Goal: Task Accomplishment & Management: Use online tool/utility

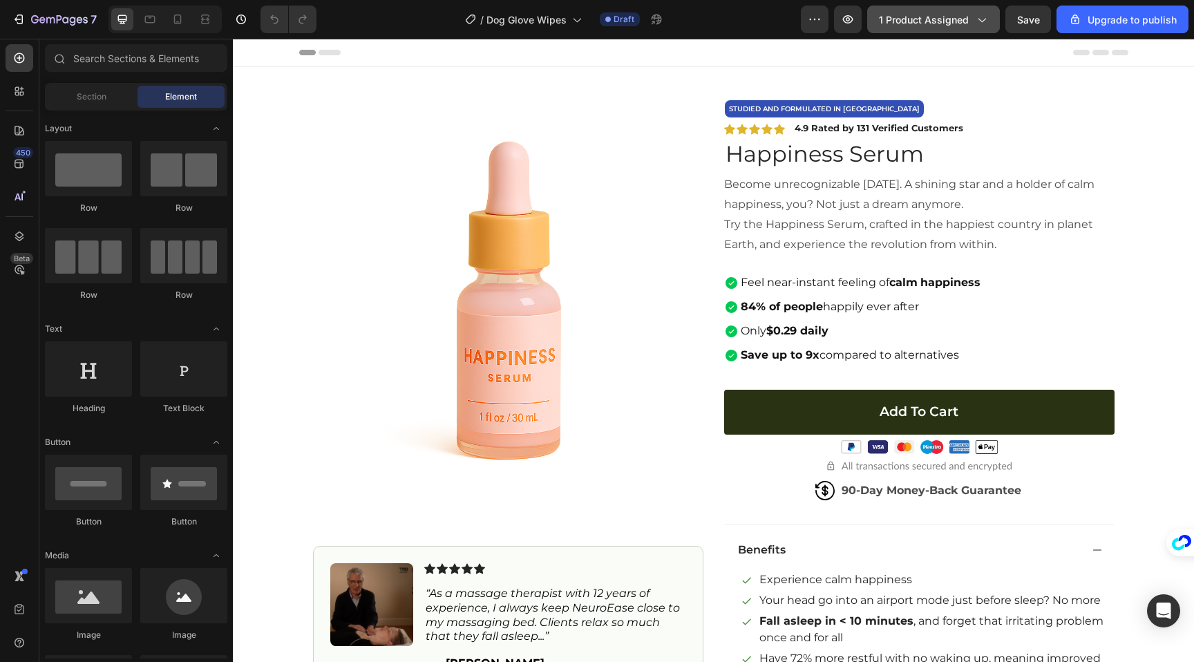
click at [896, 31] on button "1 product assigned" at bounding box center [933, 20] width 133 height 28
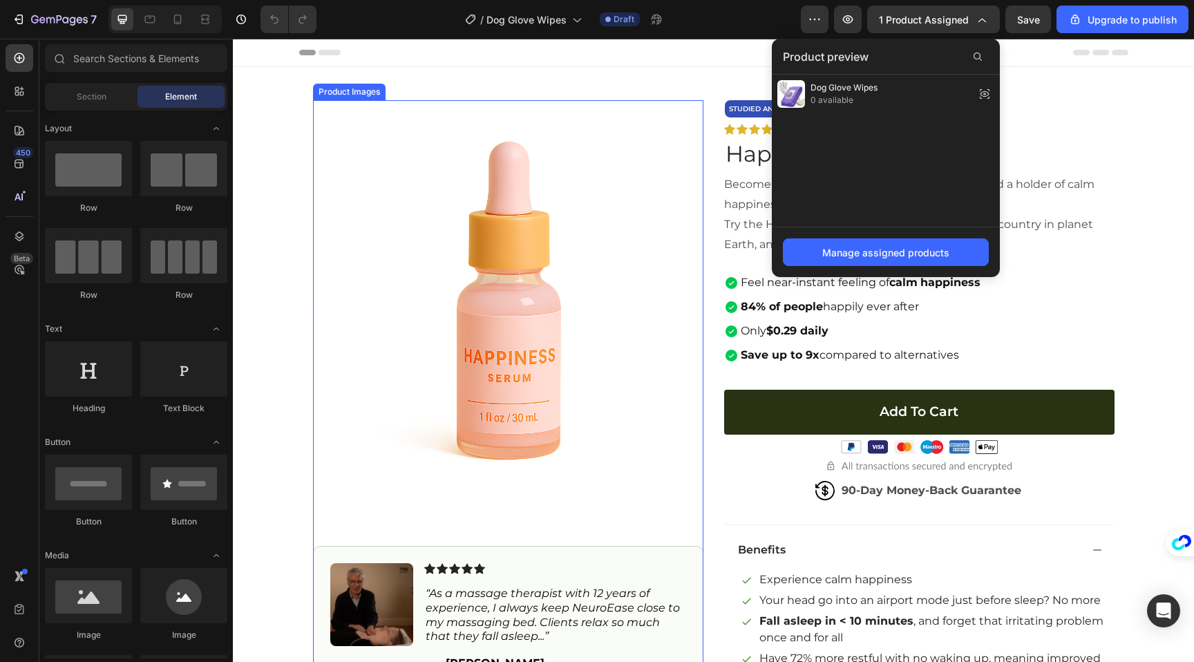
click at [509, 221] on img at bounding box center [508, 295] width 391 height 391
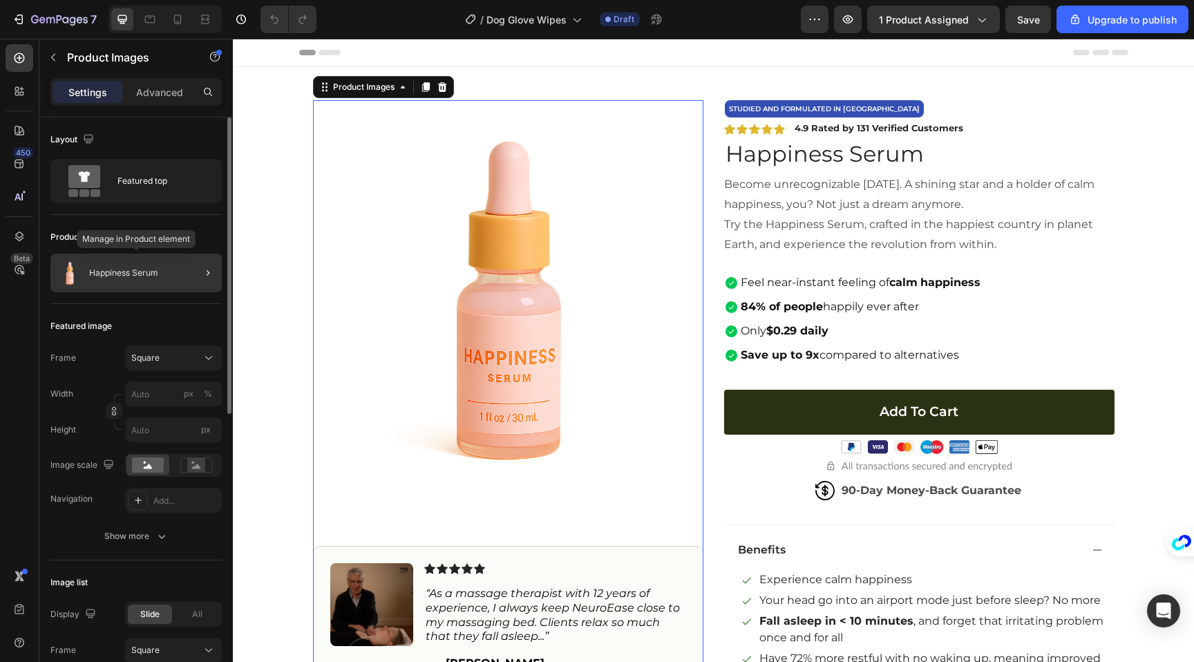
click at [124, 288] on div "Happiness Serum" at bounding box center [135, 273] width 171 height 39
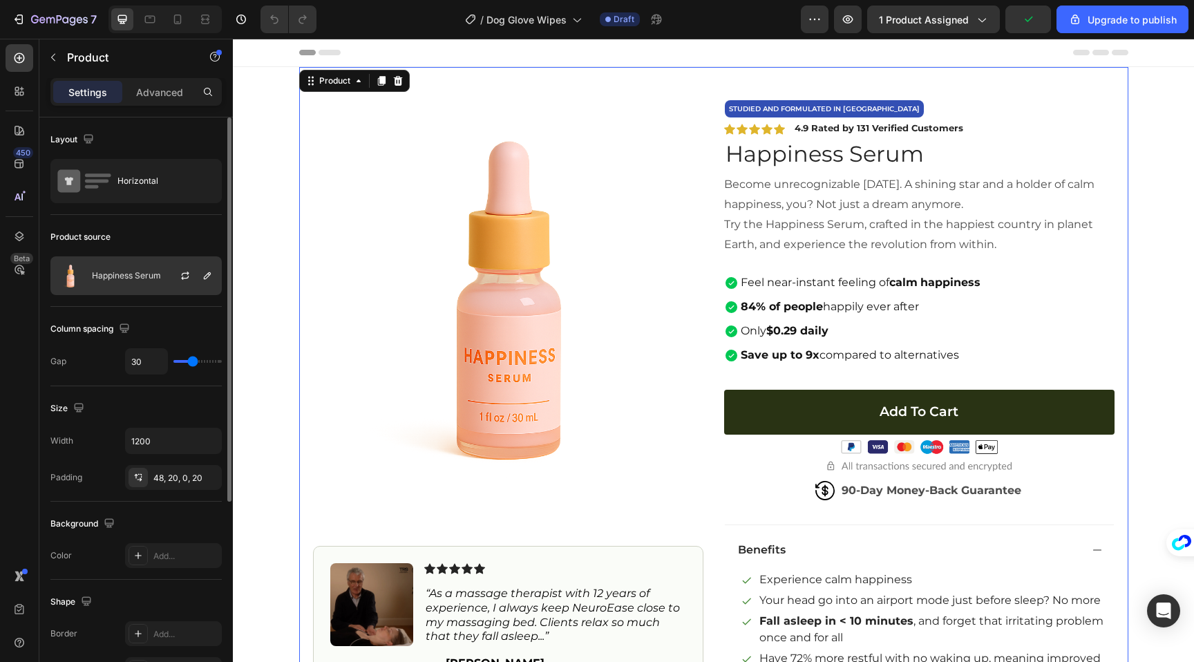
click at [140, 279] on p "Happiness Serum" at bounding box center [126, 276] width 69 height 10
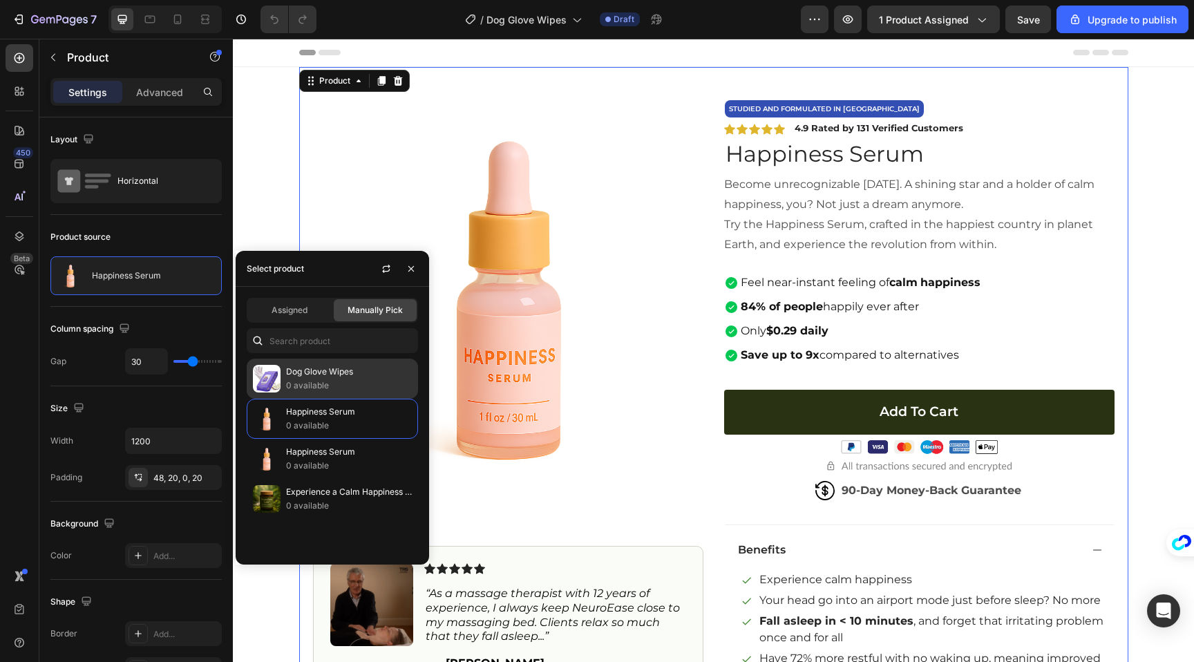
click at [332, 390] on p "0 available" at bounding box center [349, 386] width 126 height 14
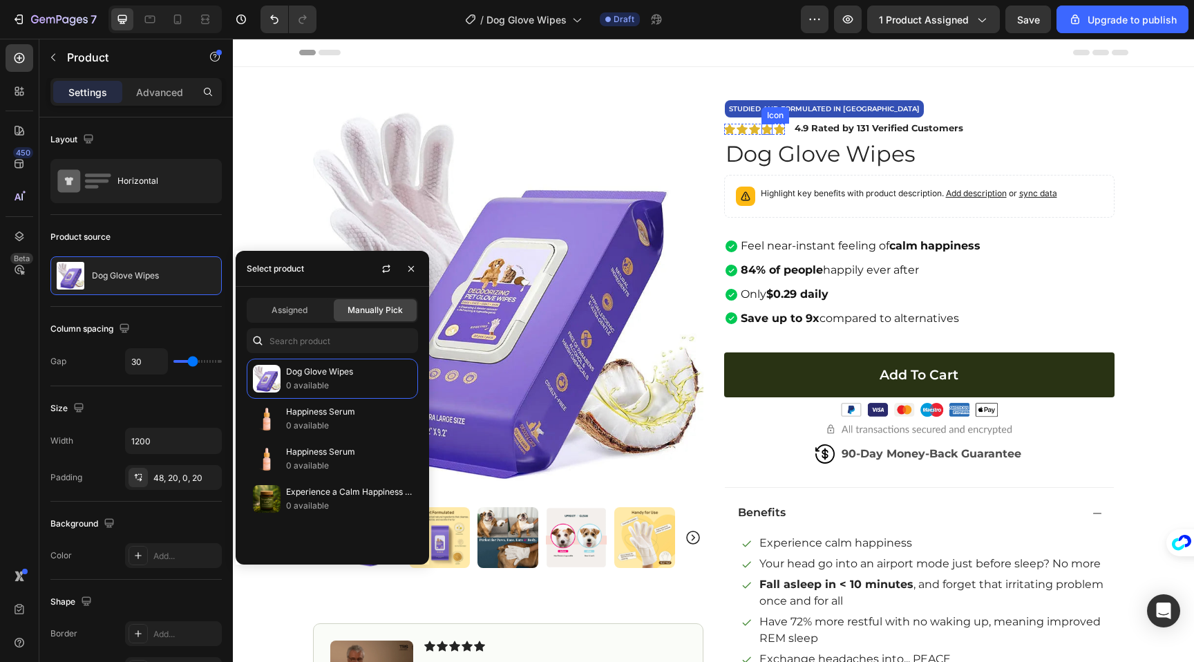
click at [908, 263] on p "84% of people happily ever after" at bounding box center [861, 271] width 240 height 20
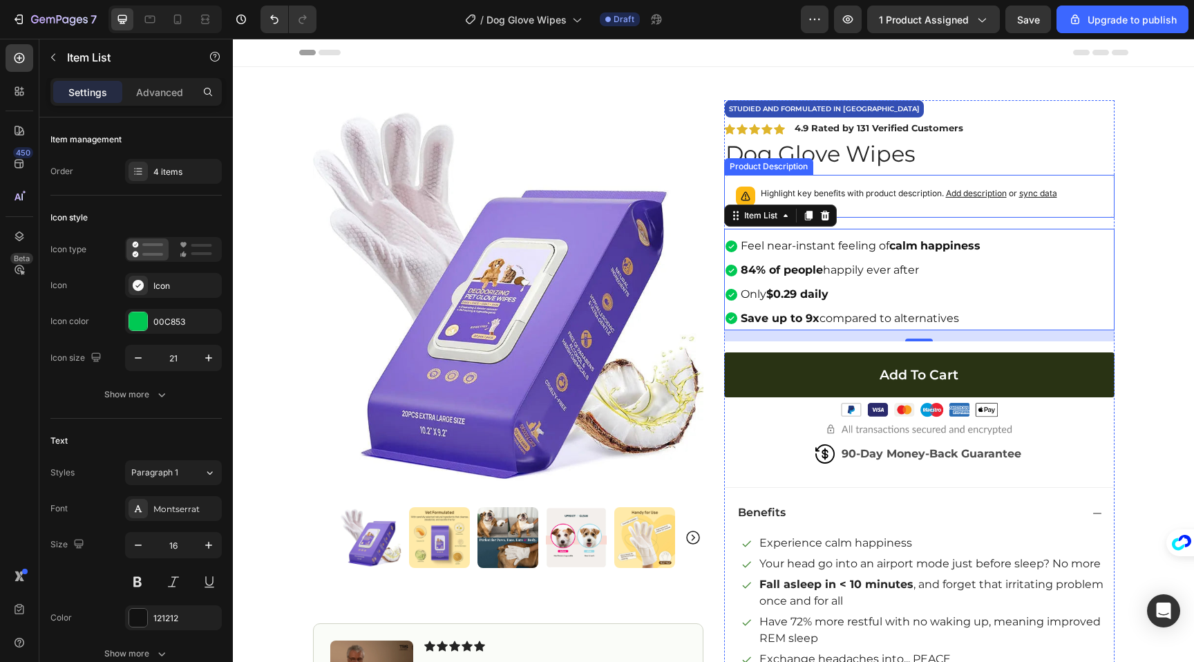
click at [847, 191] on p "Highlight key benefits with product description. Add description or sync data" at bounding box center [909, 194] width 297 height 14
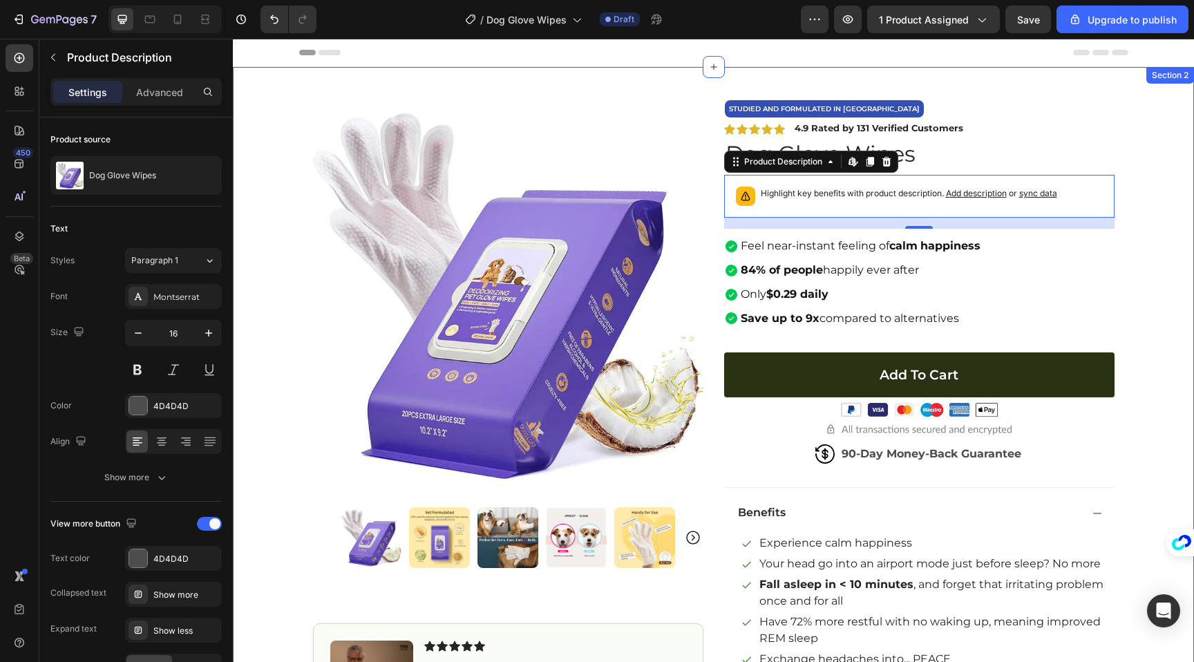
click at [1154, 293] on div "Product Images Image Icon Icon Icon Icon Icon Icon List “As a massage therapist…" at bounding box center [713, 472] width 961 height 811
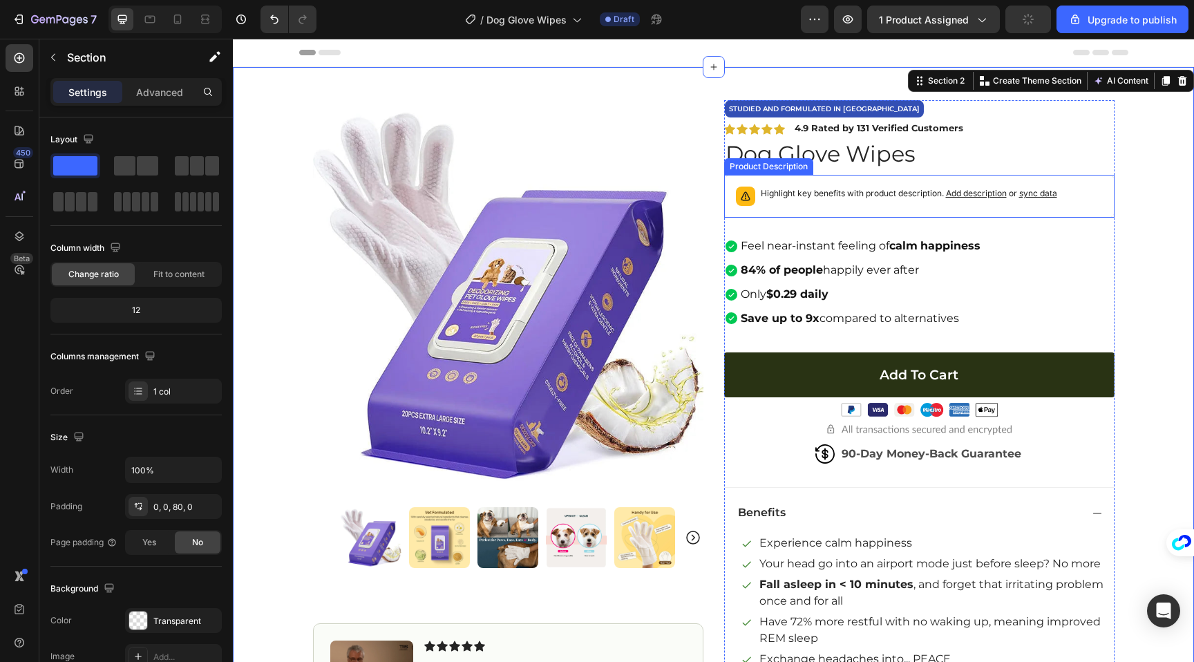
click at [995, 202] on div "Highlight key benefits with product description. Add description or sync data" at bounding box center [909, 196] width 297 height 19
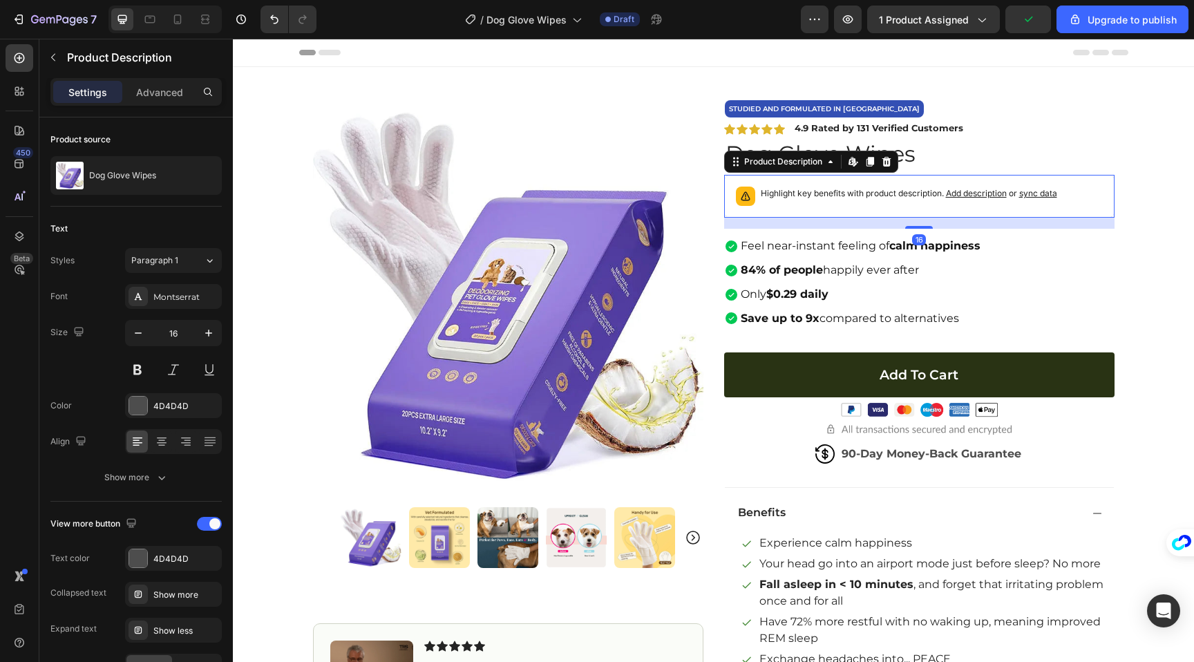
click at [989, 191] on span "Add description" at bounding box center [976, 193] width 61 height 10
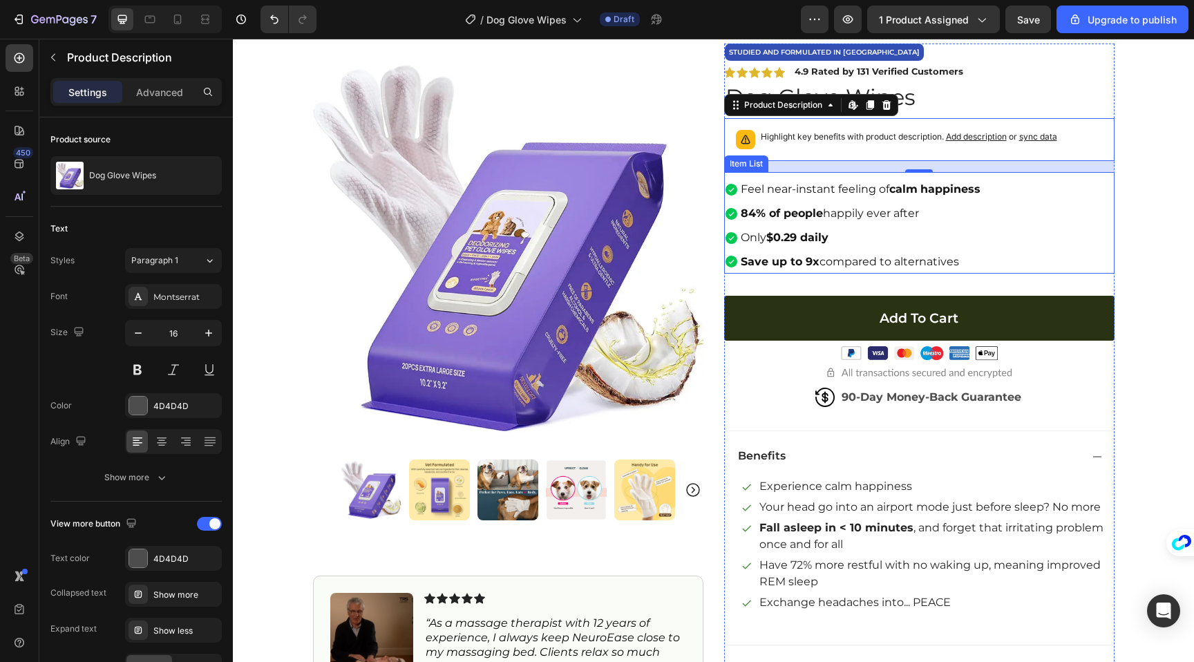
scroll to position [59, 0]
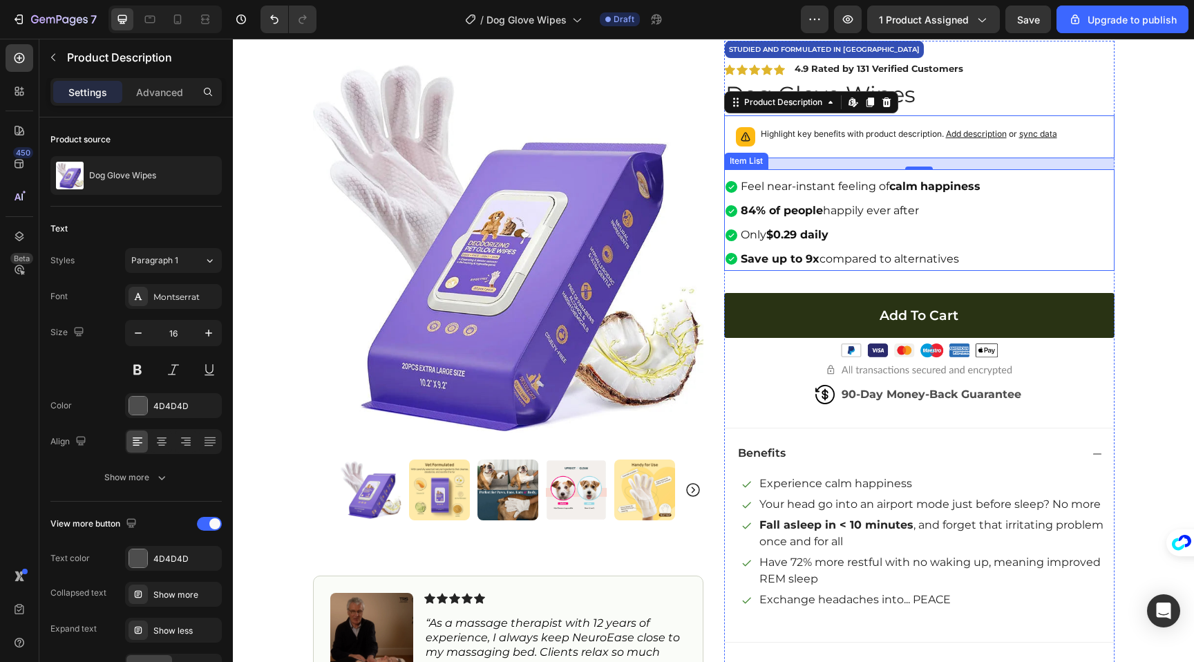
click at [938, 241] on p "Only $0.29 daily" at bounding box center [861, 235] width 240 height 20
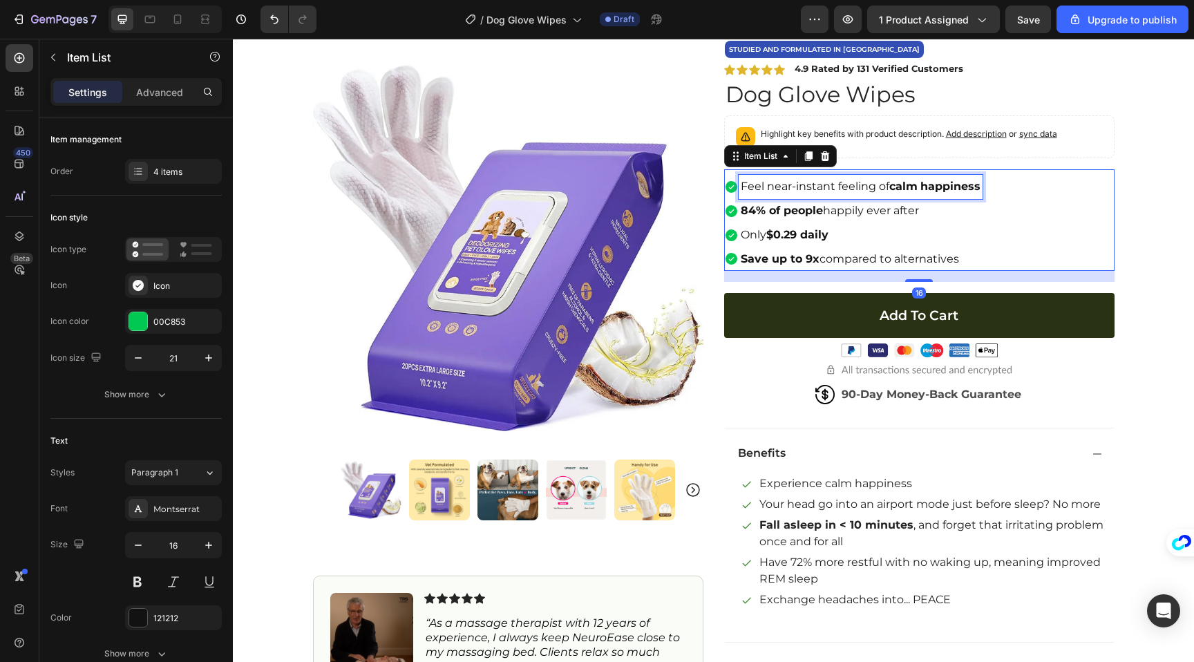
click at [897, 191] on strong "calm" at bounding box center [904, 186] width 28 height 13
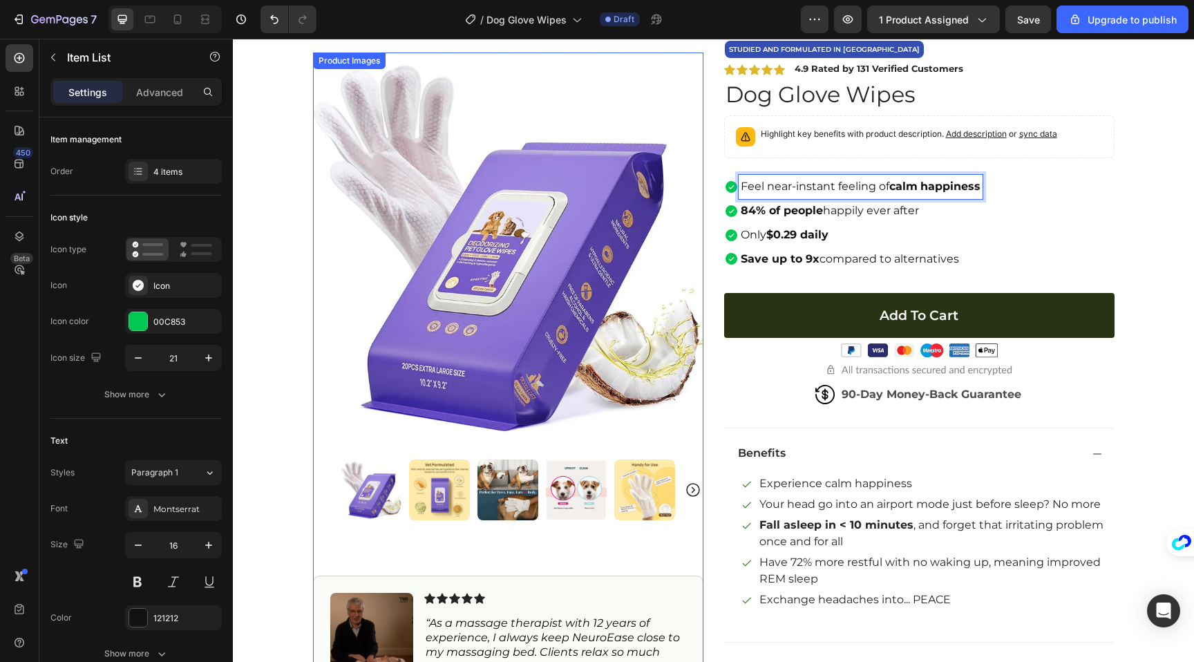
click at [455, 489] on img at bounding box center [439, 490] width 61 height 61
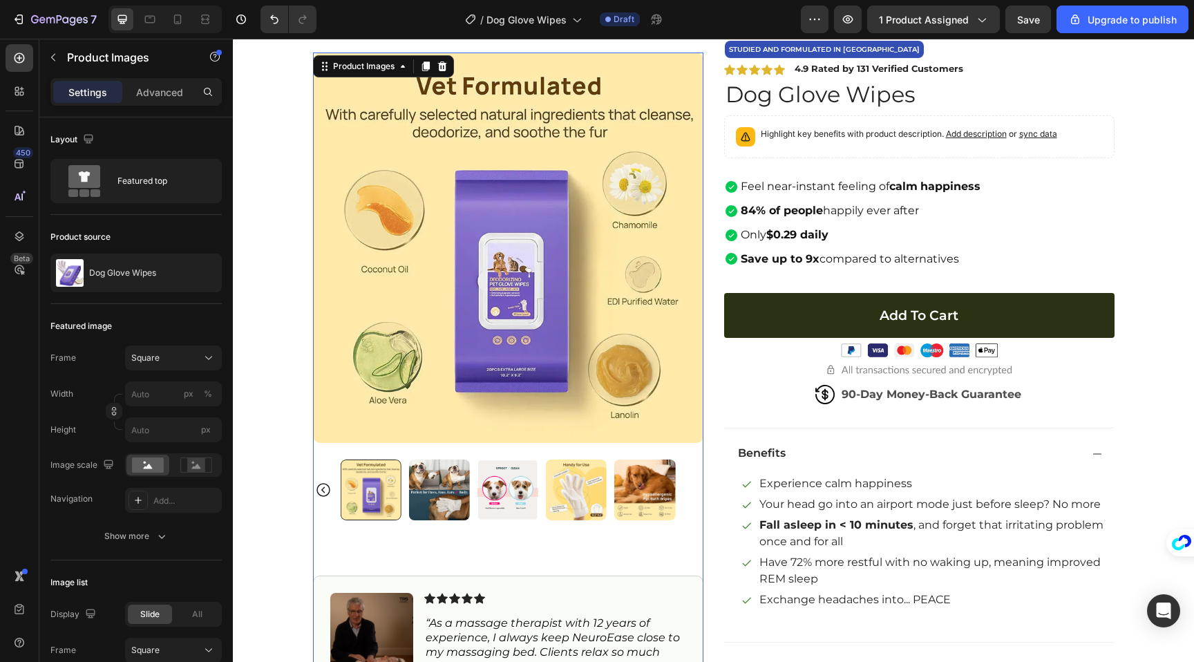
click at [475, 499] on div at bounding box center [508, 490] width 335 height 61
click at [458, 499] on img at bounding box center [439, 490] width 61 height 61
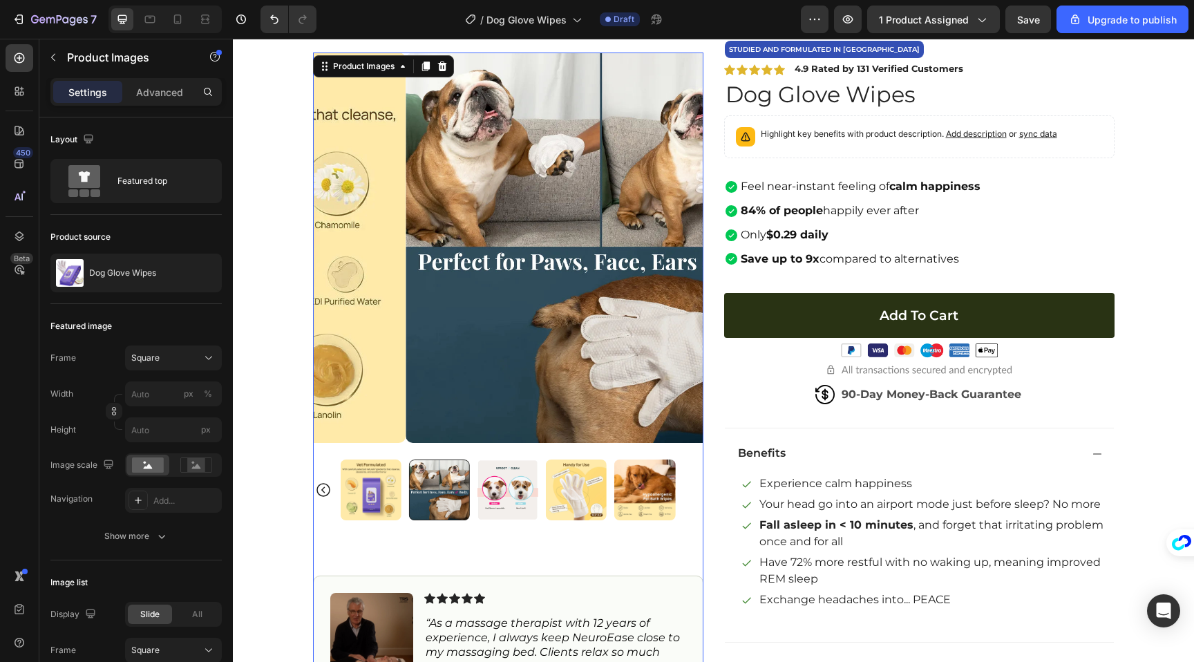
click at [500, 499] on img at bounding box center [508, 490] width 61 height 61
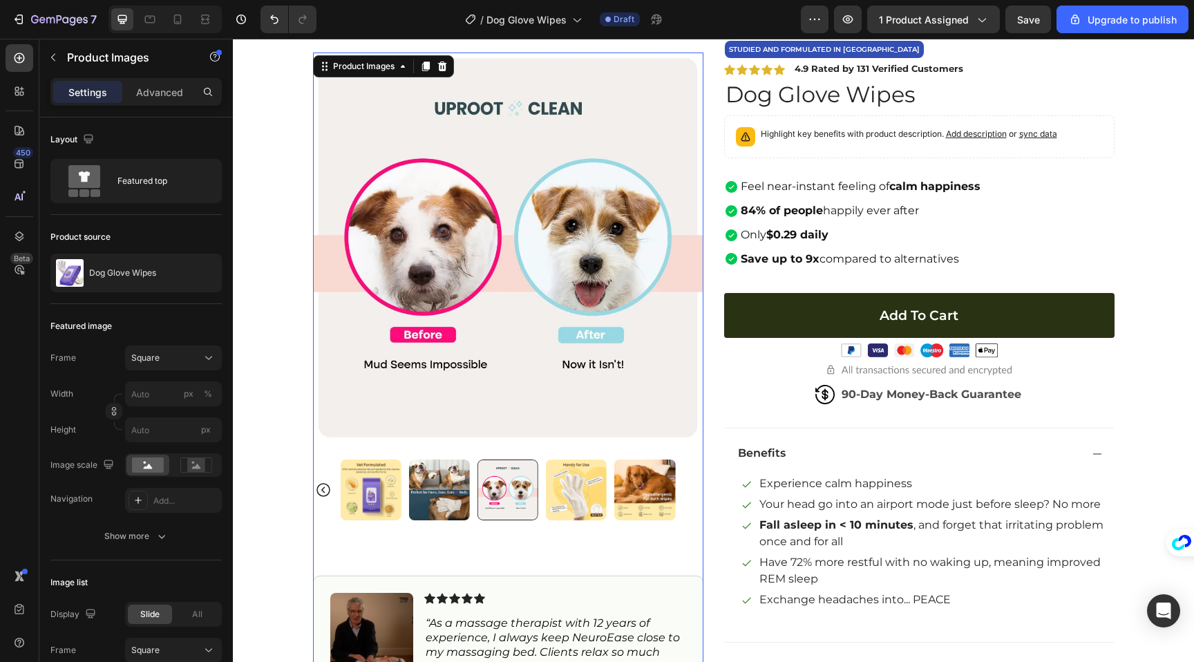
scroll to position [0, 0]
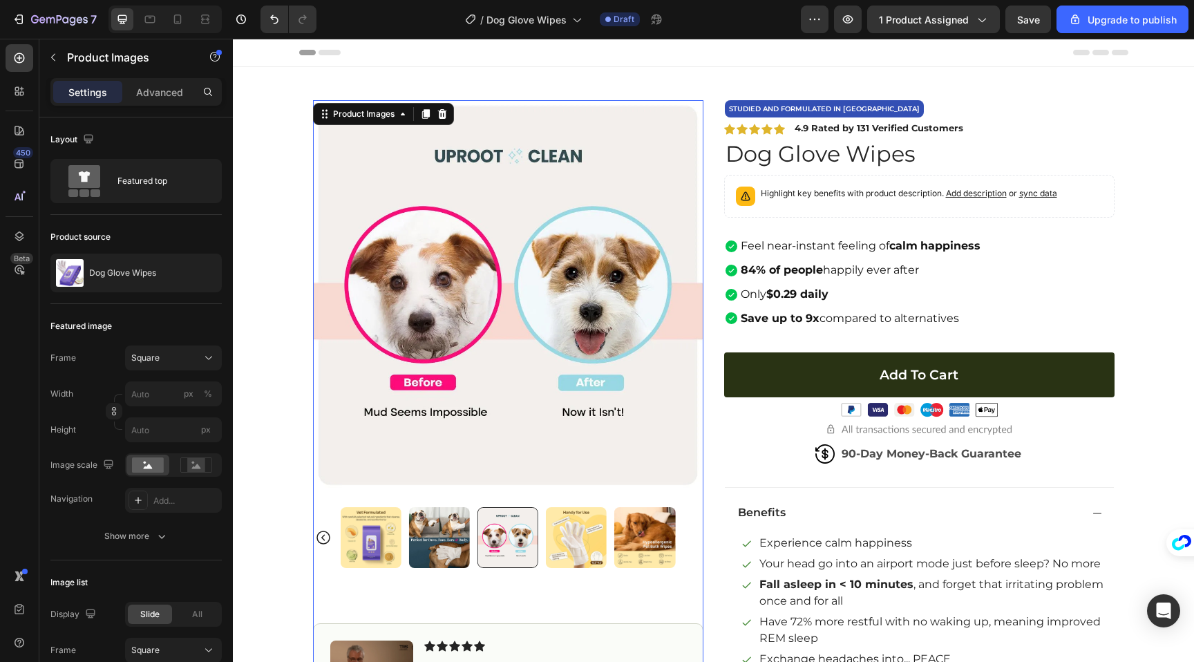
click at [550, 528] on img at bounding box center [576, 537] width 61 height 61
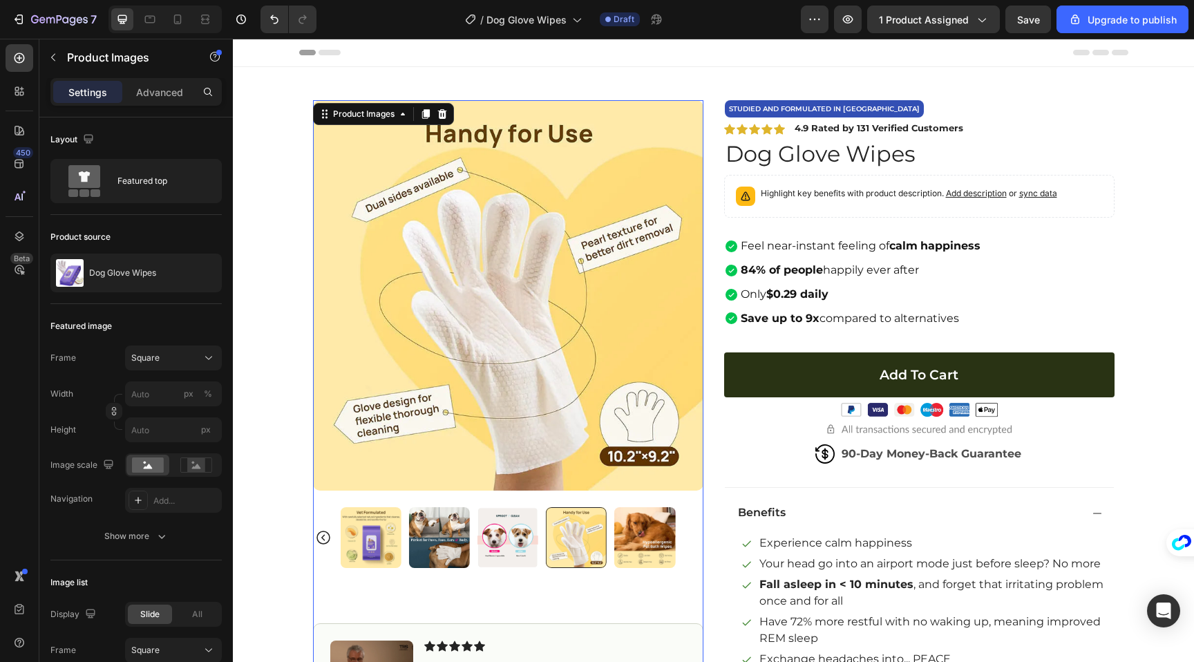
click at [626, 556] on img at bounding box center [644, 537] width 61 height 61
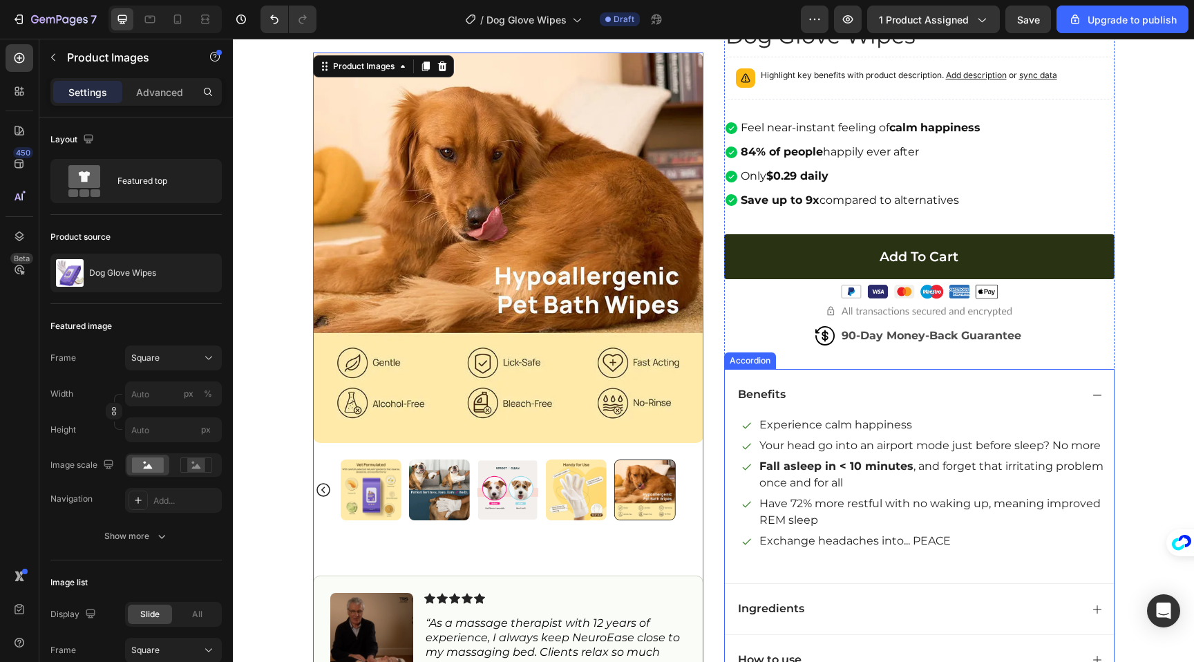
scroll to position [78, 0]
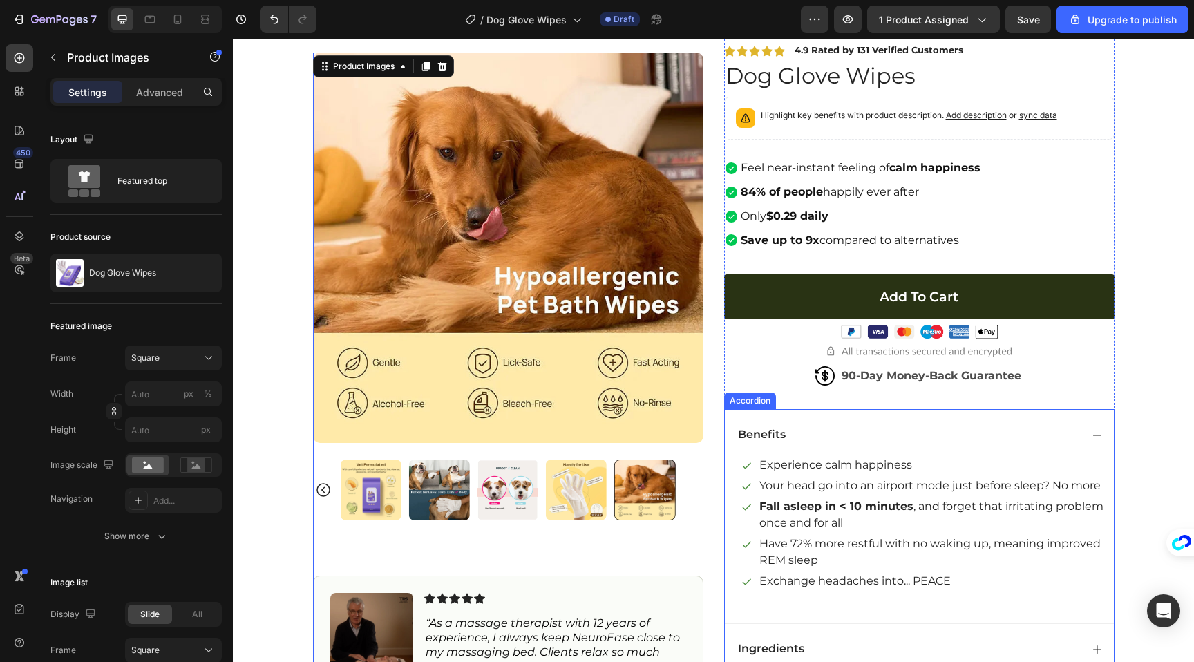
click at [1083, 433] on div "Benefits" at bounding box center [919, 434] width 389 height 51
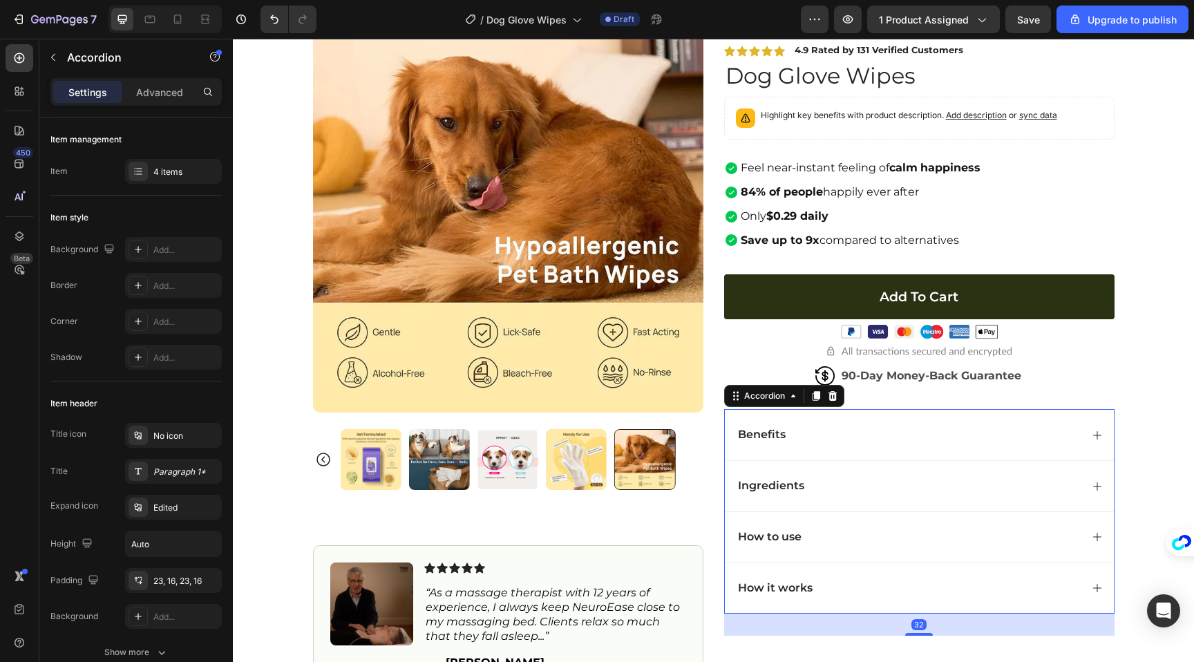
scroll to position [0, 0]
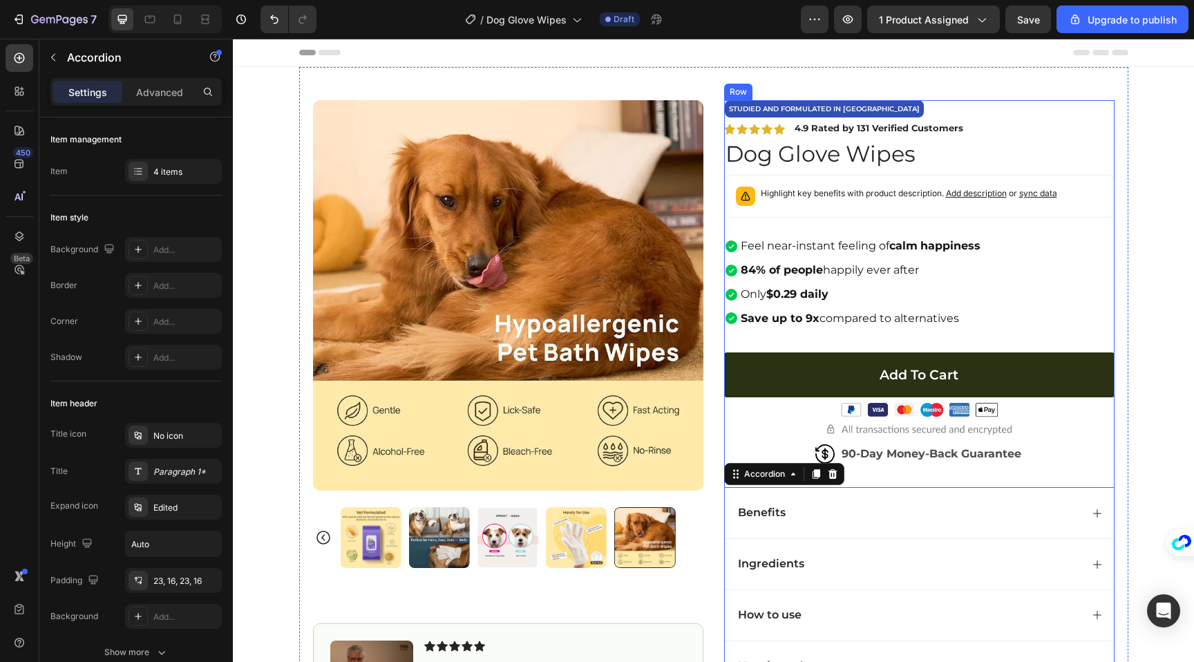
click at [884, 256] on div "Feel near-instant feeling of calm happiness" at bounding box center [861, 246] width 244 height 24
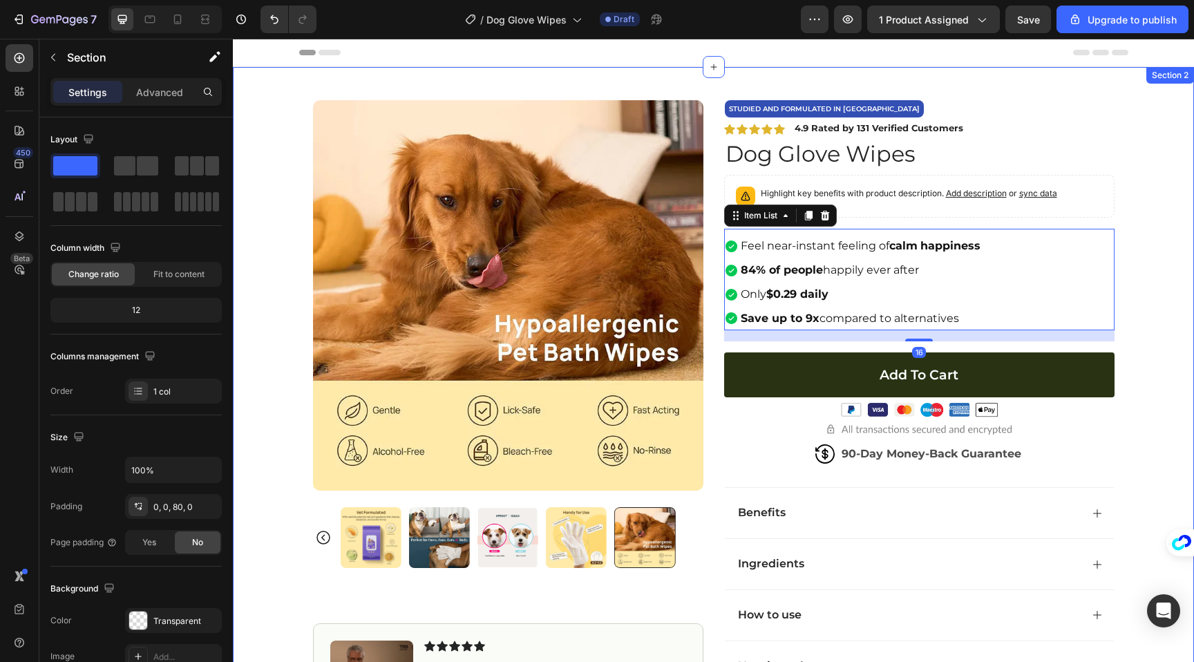
click at [1154, 394] on div "Product Images Image Icon Icon Icon Icon Icon Icon List “As a massage therapist…" at bounding box center [713, 431] width 961 height 729
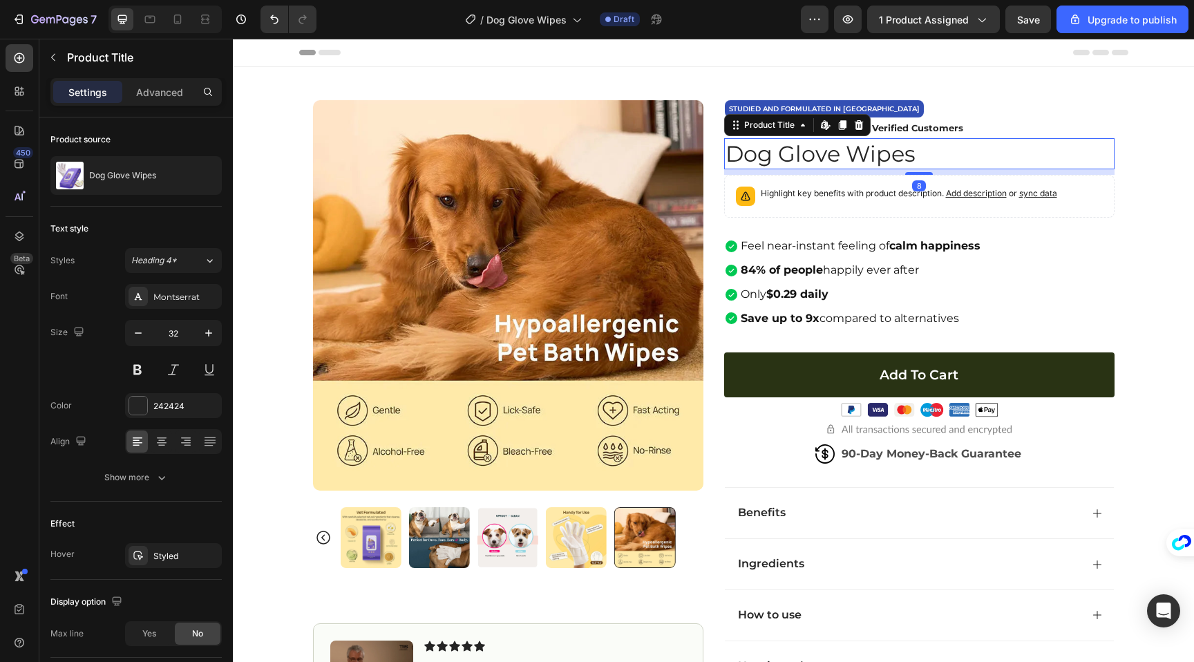
click at [890, 156] on h1 "Dog Glove Wipes" at bounding box center [919, 154] width 391 height 32
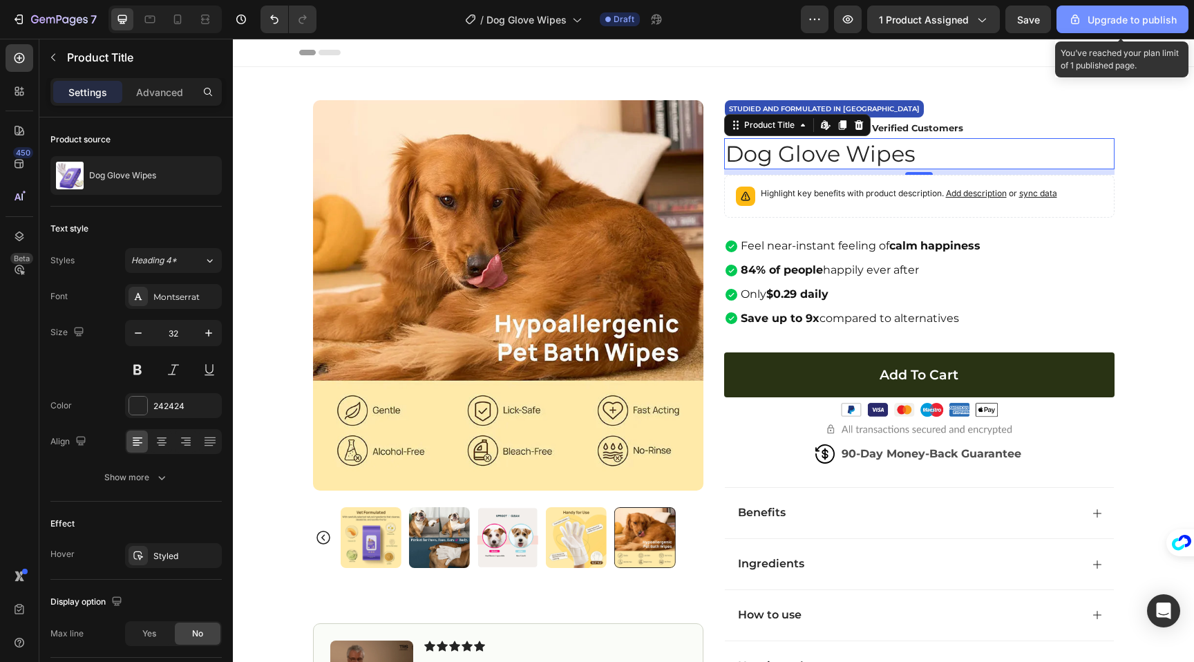
click at [1089, 17] on div "Upgrade to publish" at bounding box center [1123, 19] width 109 height 15
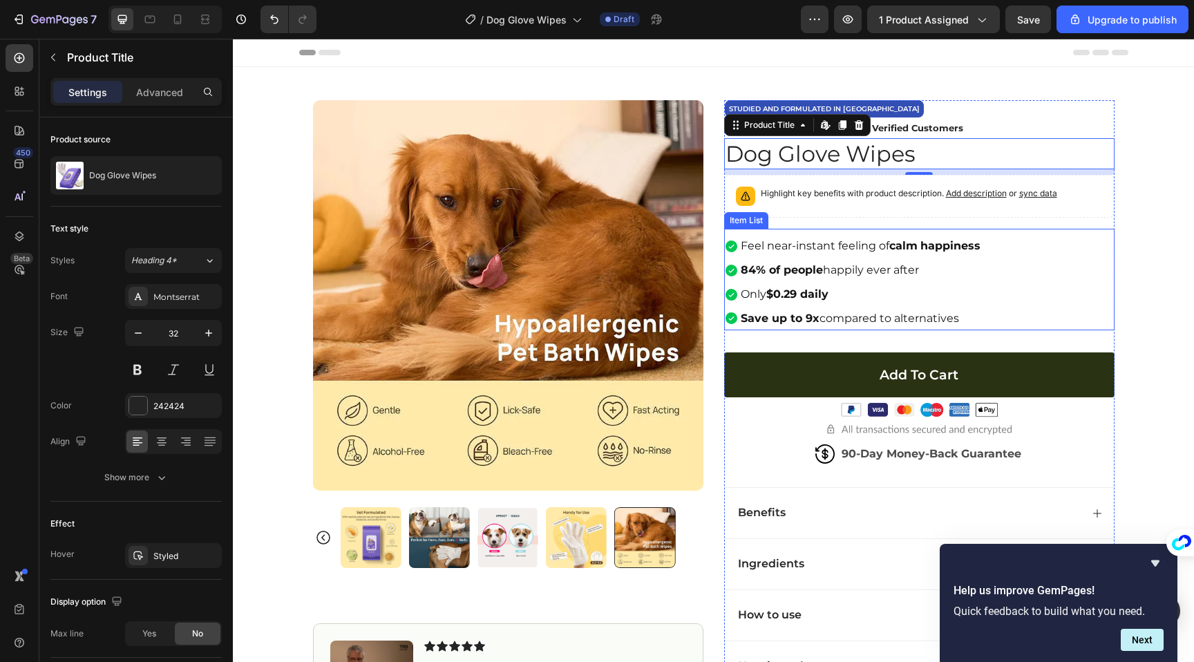
click at [792, 249] on p "Feel near-instant feeling of calm happiness" at bounding box center [861, 246] width 240 height 20
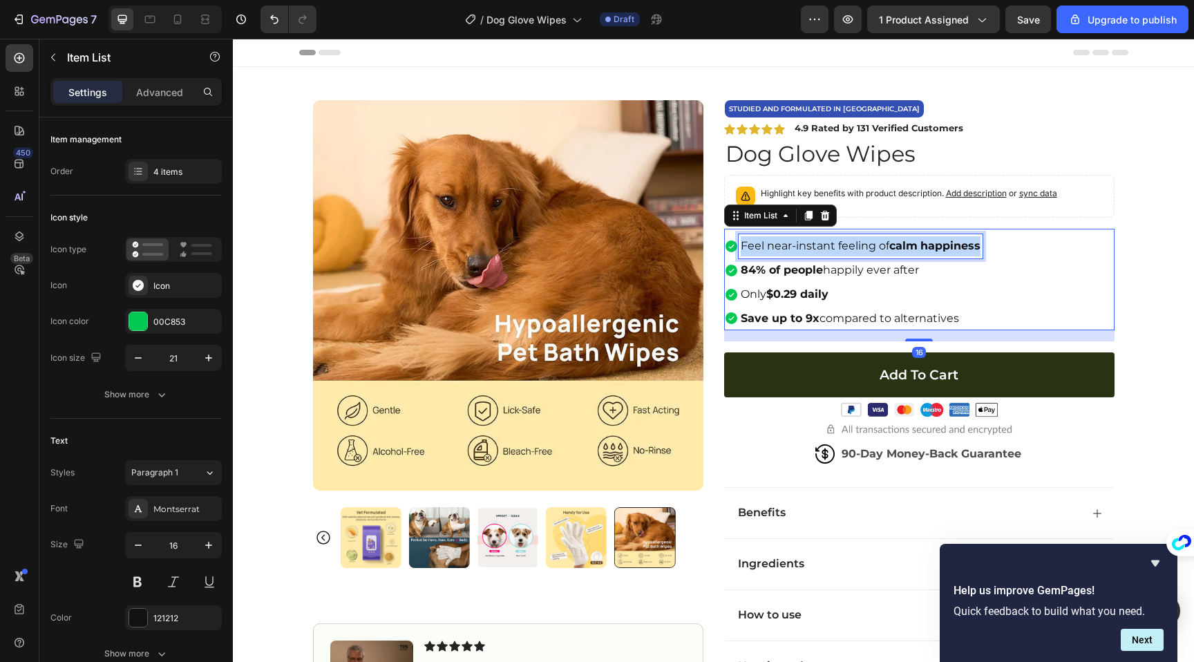
click at [792, 249] on p "Feel near-instant feeling of calm happiness" at bounding box center [861, 246] width 240 height 20
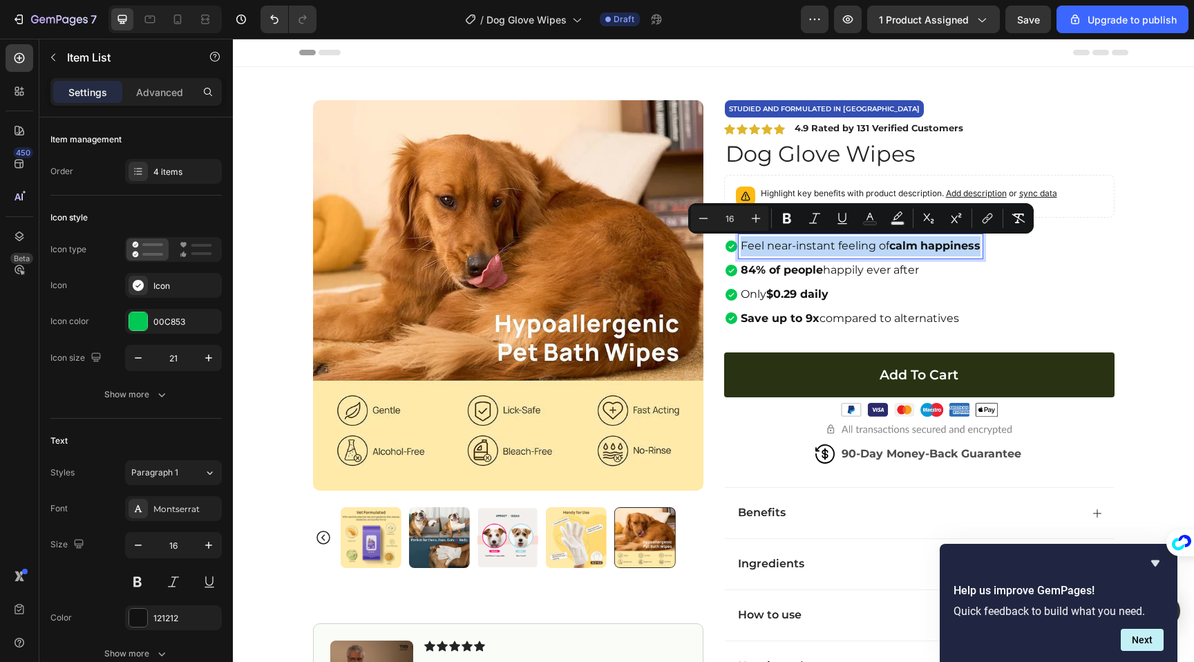
click at [809, 247] on p "Feel near-instant feeling of calm happiness" at bounding box center [861, 246] width 240 height 20
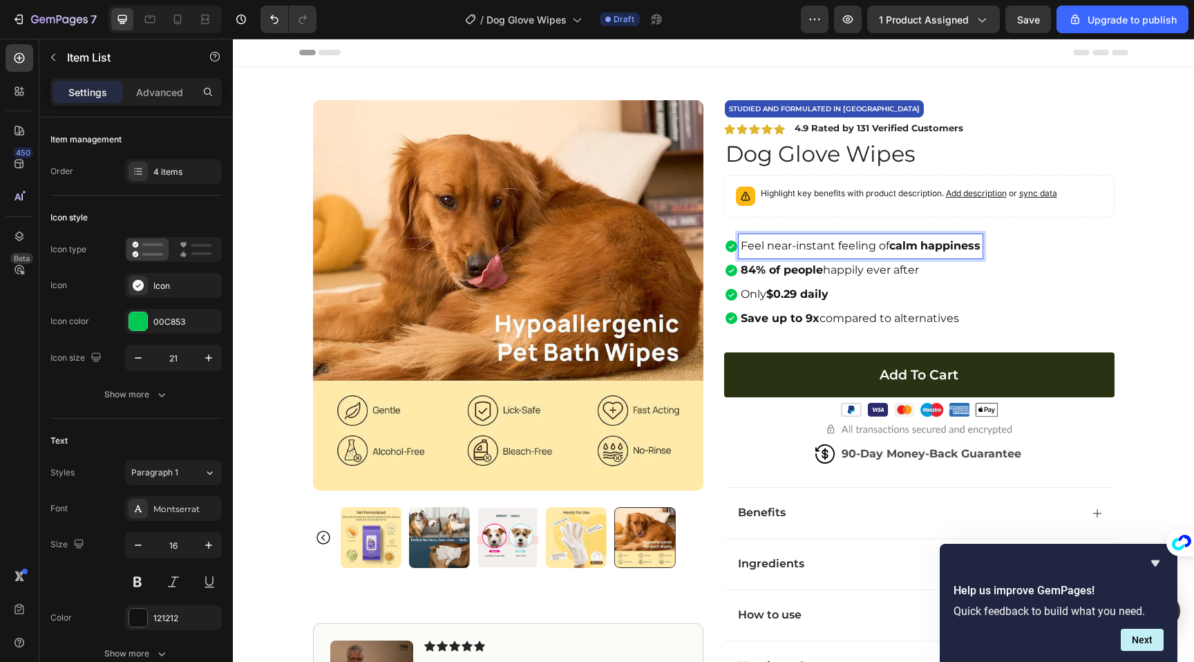
click at [954, 288] on p "Only $0.29 daily" at bounding box center [861, 295] width 240 height 20
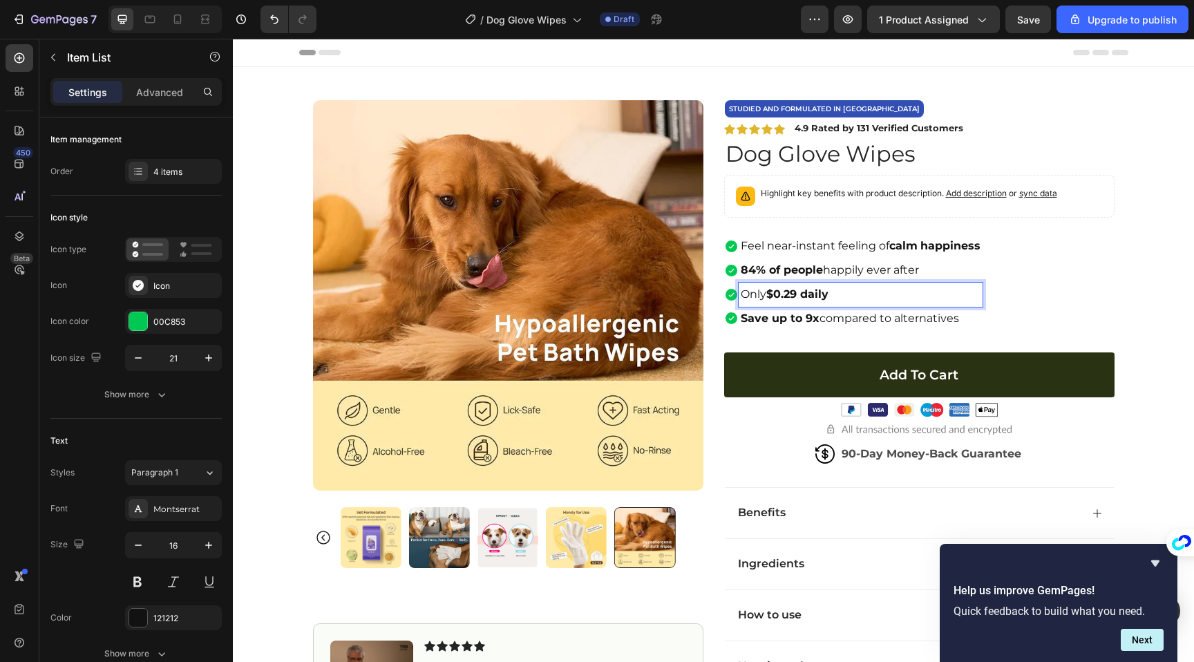
click at [930, 274] on p "84% of people happily ever after" at bounding box center [861, 271] width 240 height 20
click at [941, 244] on strong "happiness" at bounding box center [951, 245] width 60 height 13
click at [941, 267] on p "84% of people happily ever after" at bounding box center [861, 271] width 240 height 20
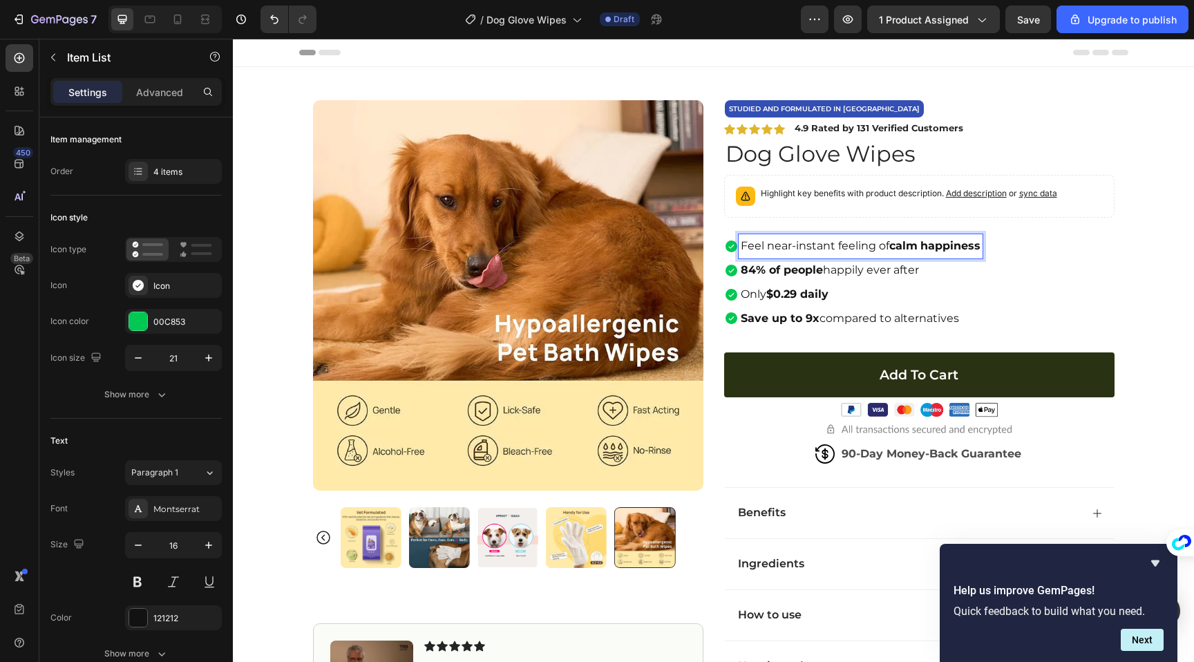
click at [940, 247] on strong "happiness" at bounding box center [951, 245] width 60 height 13
click at [1073, 284] on div "Feel near-instant feeling of calm happiness 84% of people happily ever after On…" at bounding box center [919, 282] width 391 height 96
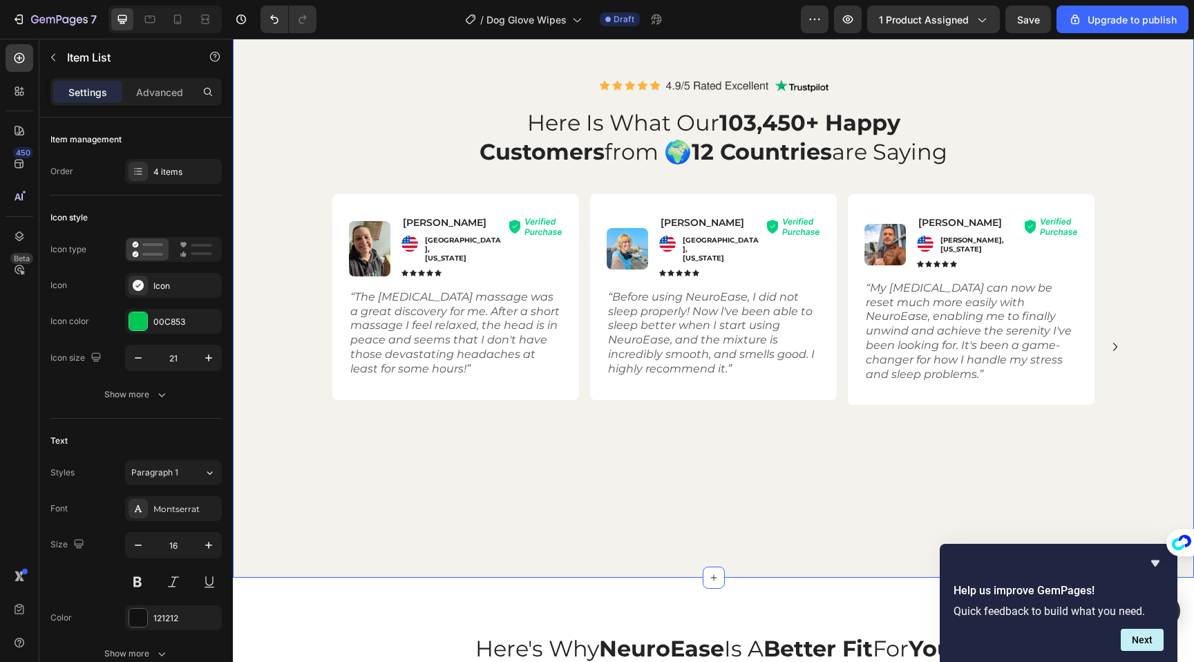
scroll to position [986, 0]
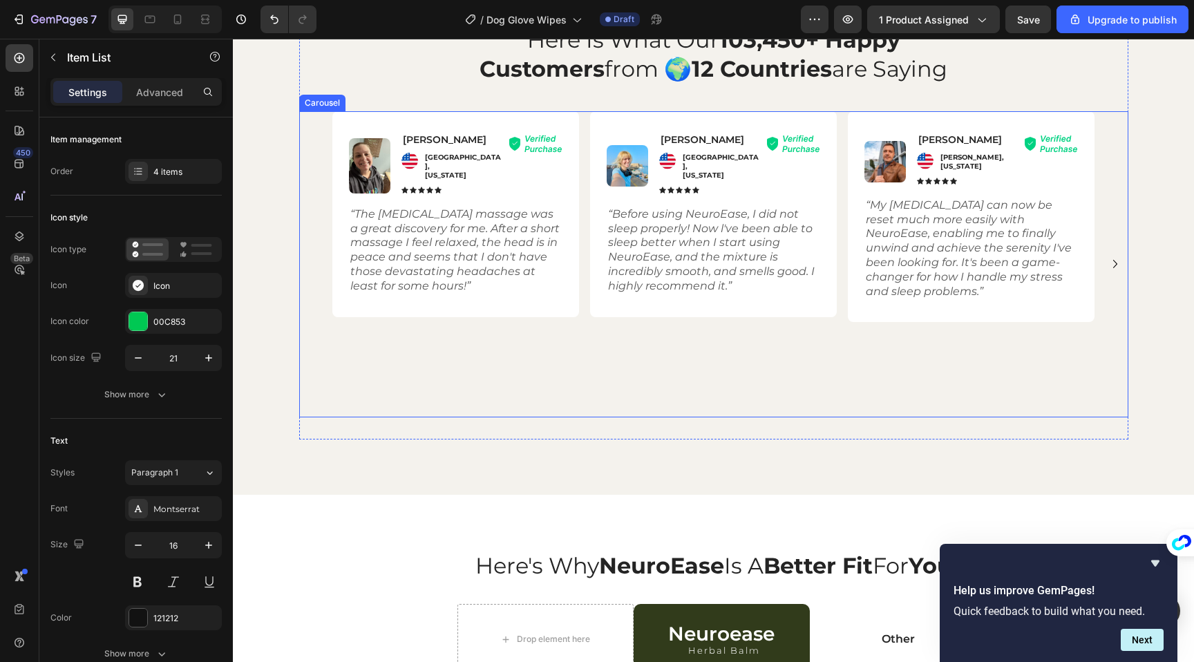
click at [1113, 272] on icon "Carousel Next Arrow" at bounding box center [1115, 264] width 17 height 17
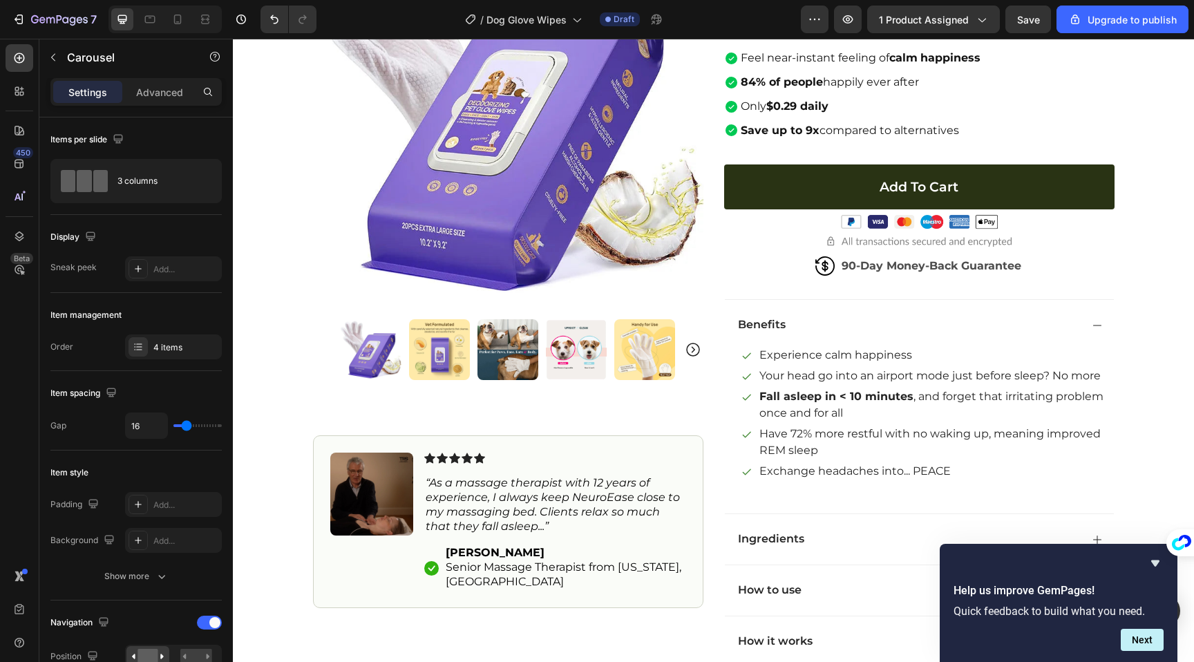
scroll to position [544, 0]
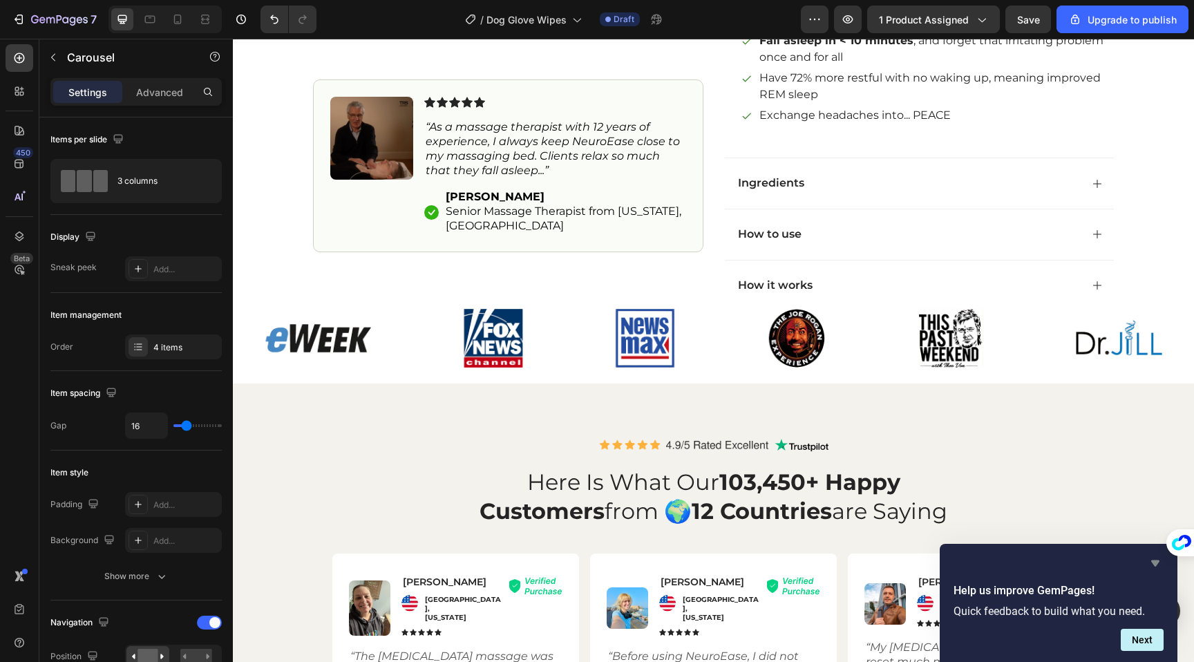
click at [1154, 558] on icon "Hide survey" at bounding box center [1155, 563] width 17 height 17
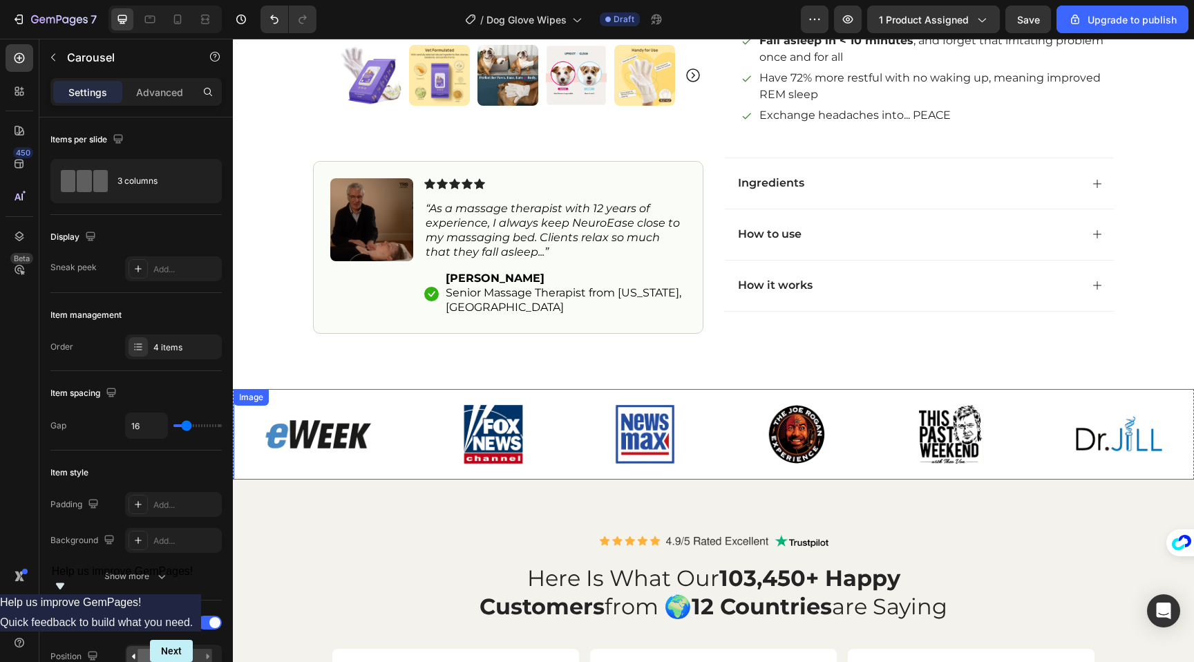
scroll to position [0, 0]
